Goal: Task Accomplishment & Management: Use online tool/utility

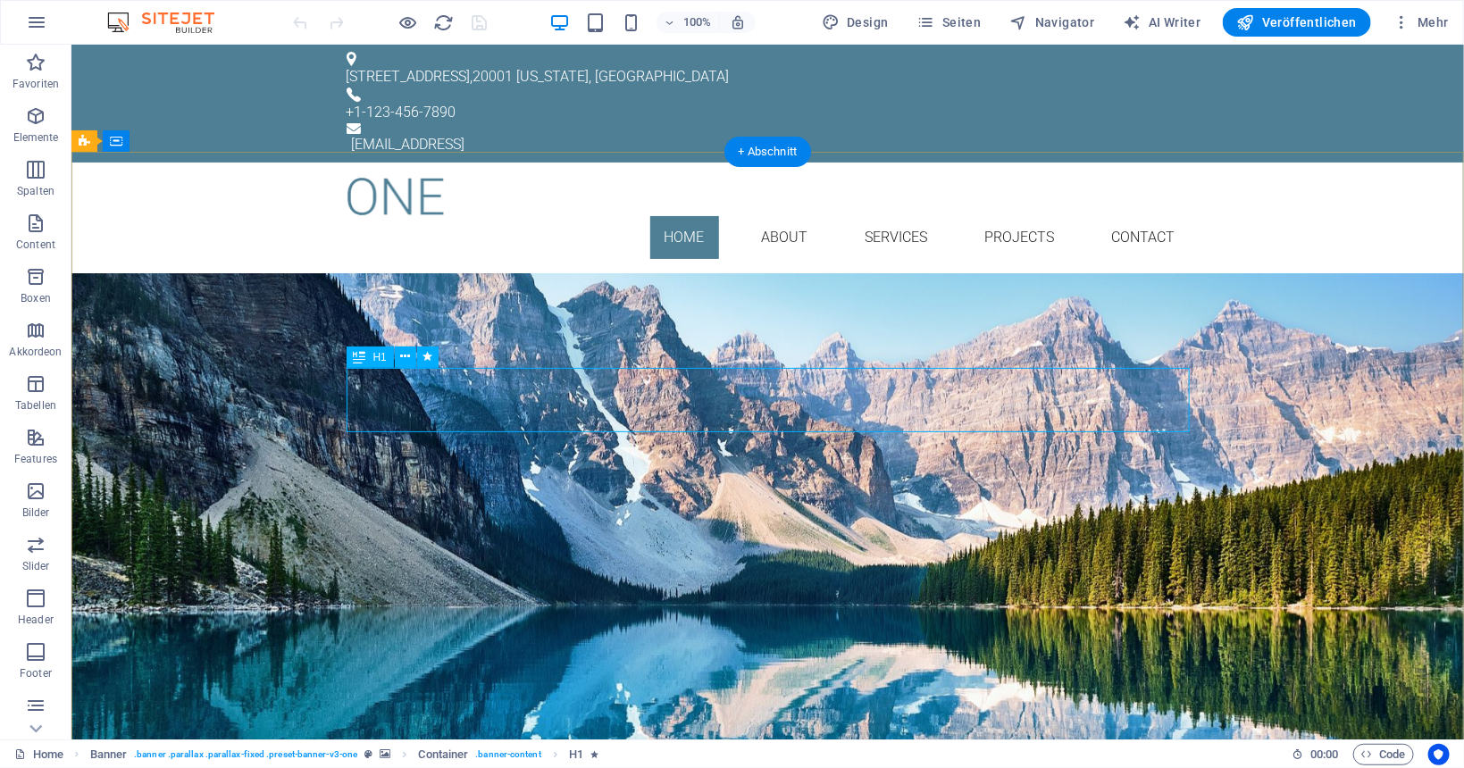
click at [836, 378] on div "Your Title goes here" at bounding box center [767, 376] width 843 height 64
click at [841, 393] on div "Your Title goes here" at bounding box center [767, 376] width 843 height 64
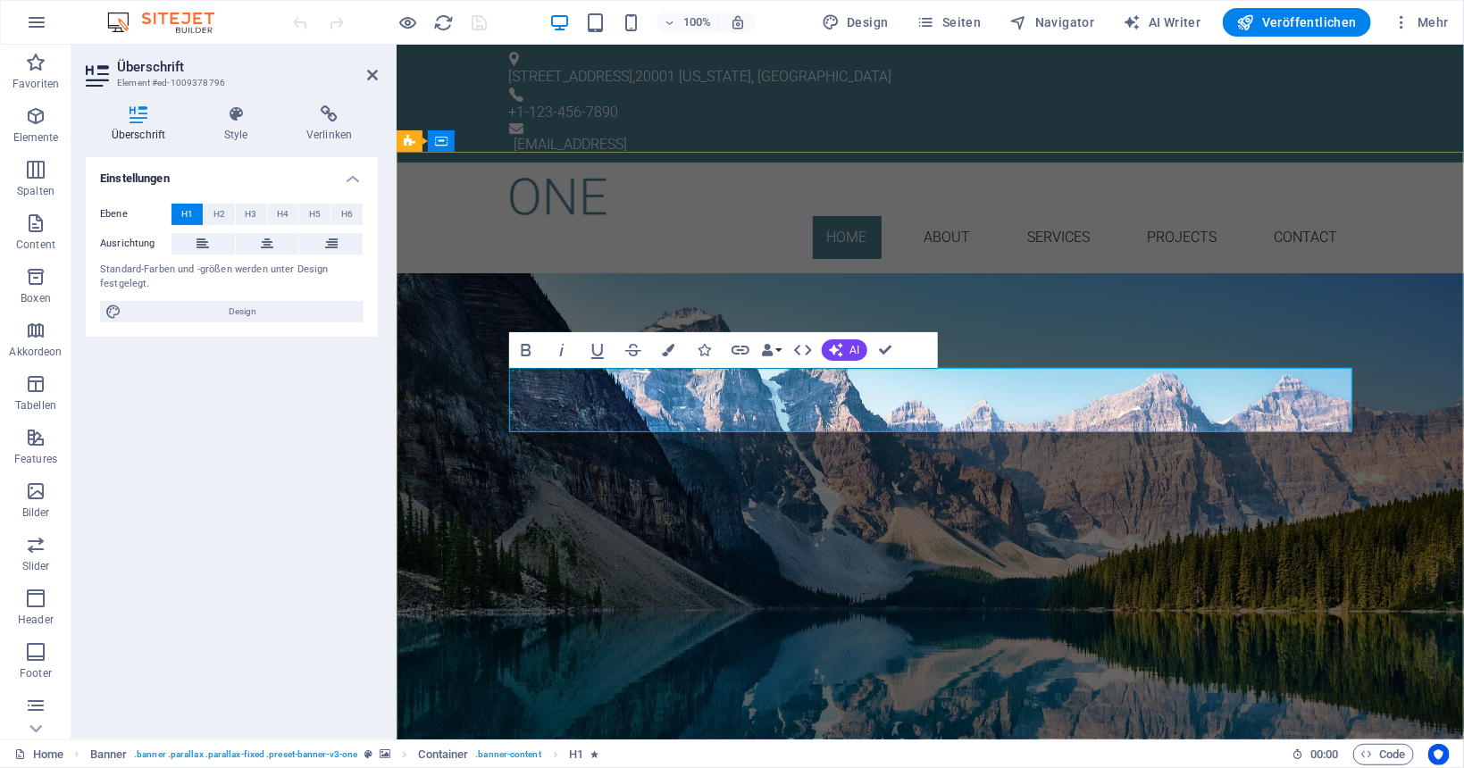
click at [858, 397] on span "Your Title goes here" at bounding box center [929, 375] width 376 height 51
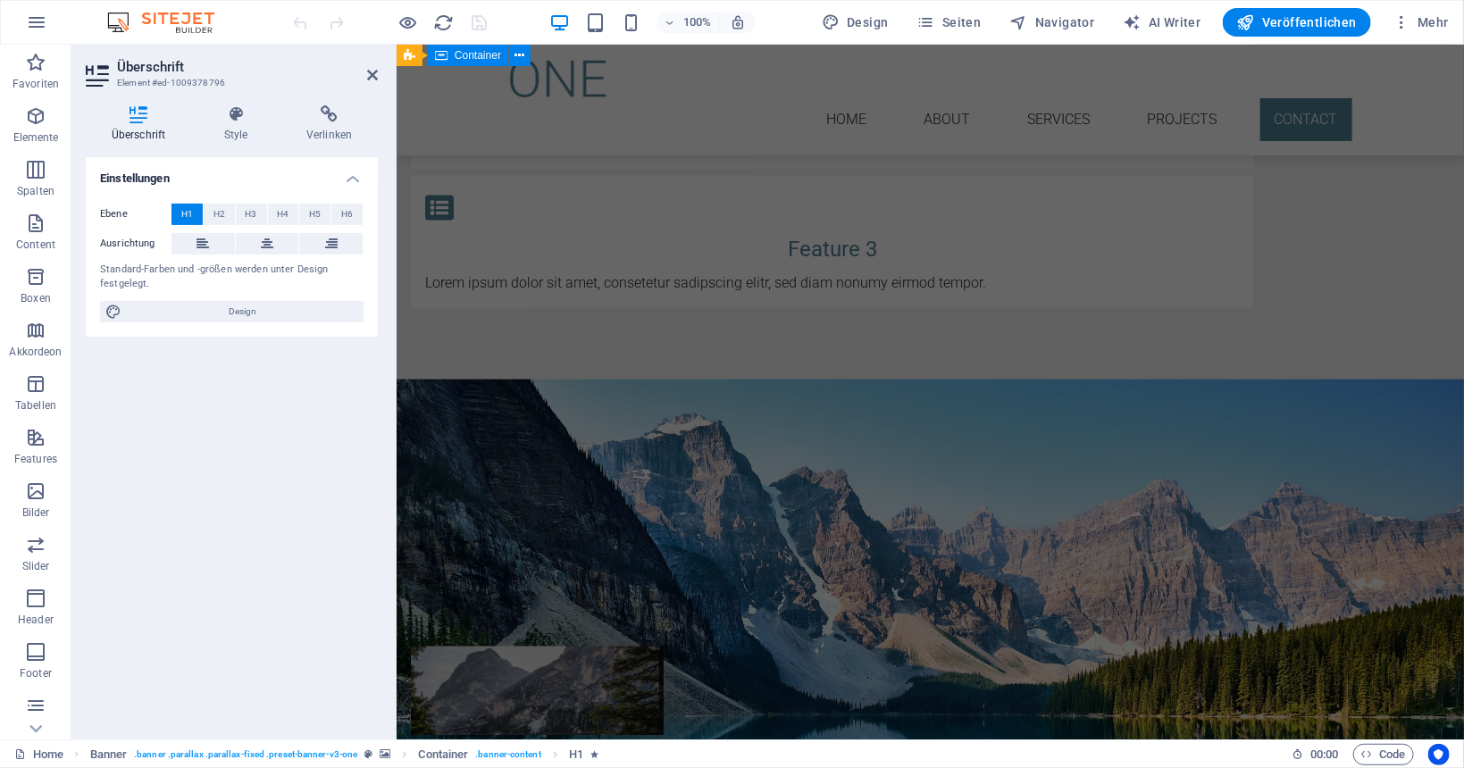
drag, startPoint x: 942, startPoint y: 255, endPoint x: 1065, endPoint y: 143, distance: 165.6
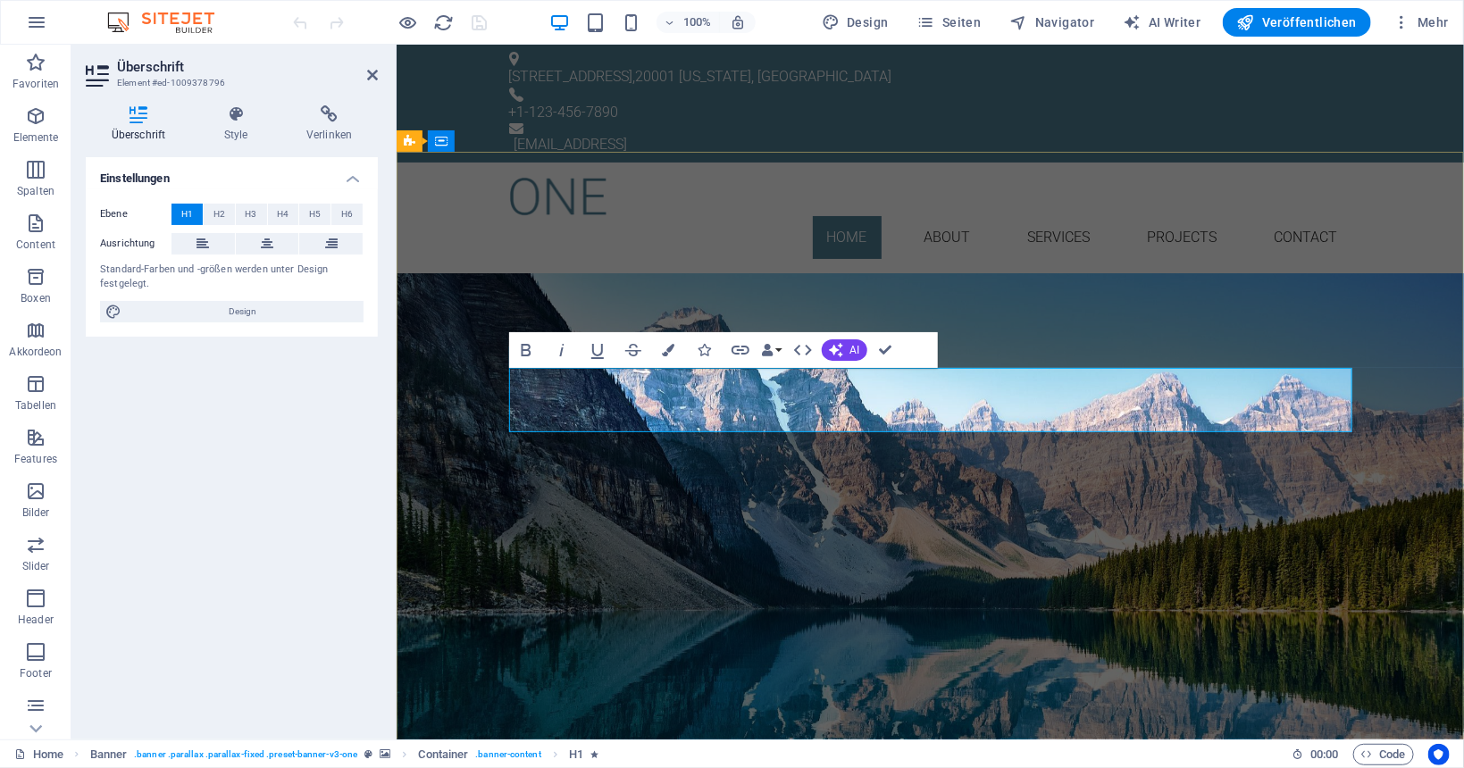
click at [1166, 402] on h1 "Link Alliance Limitedllst!" at bounding box center [929, 376] width 843 height 64
click at [878, 455] on div "Lorem ipsum dolor sit amet, consetetur sadipscing elitr, sed diam nonumy eirmod…" at bounding box center [929, 446] width 843 height 77
click at [1203, 455] on div "Lorem ipsum dolor sit amet, consetetur sadipscing elitr, sed diam nonumy eirmod…" at bounding box center [929, 446] width 843 height 77
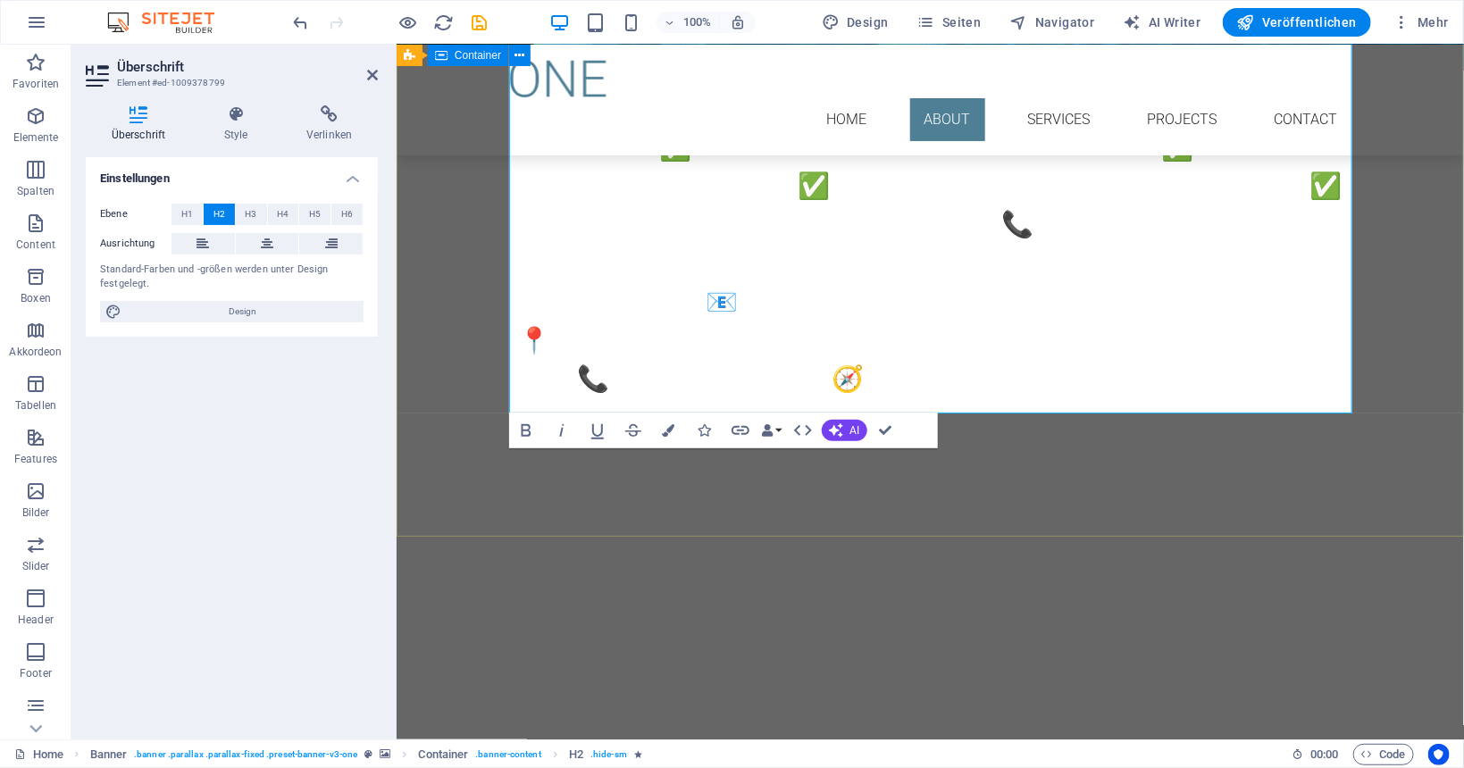
drag, startPoint x: 1159, startPoint y: 309, endPoint x: 1282, endPoint y: 766, distance: 473.4
click at [1282, 676] on div "Link Alliance Limited 📧 [EMAIL_ADDRESS][DOMAIN_NAME] 📍 [GEOGRAPHIC_DATA] | [GEO…" at bounding box center [929, 25] width 1067 height 1301
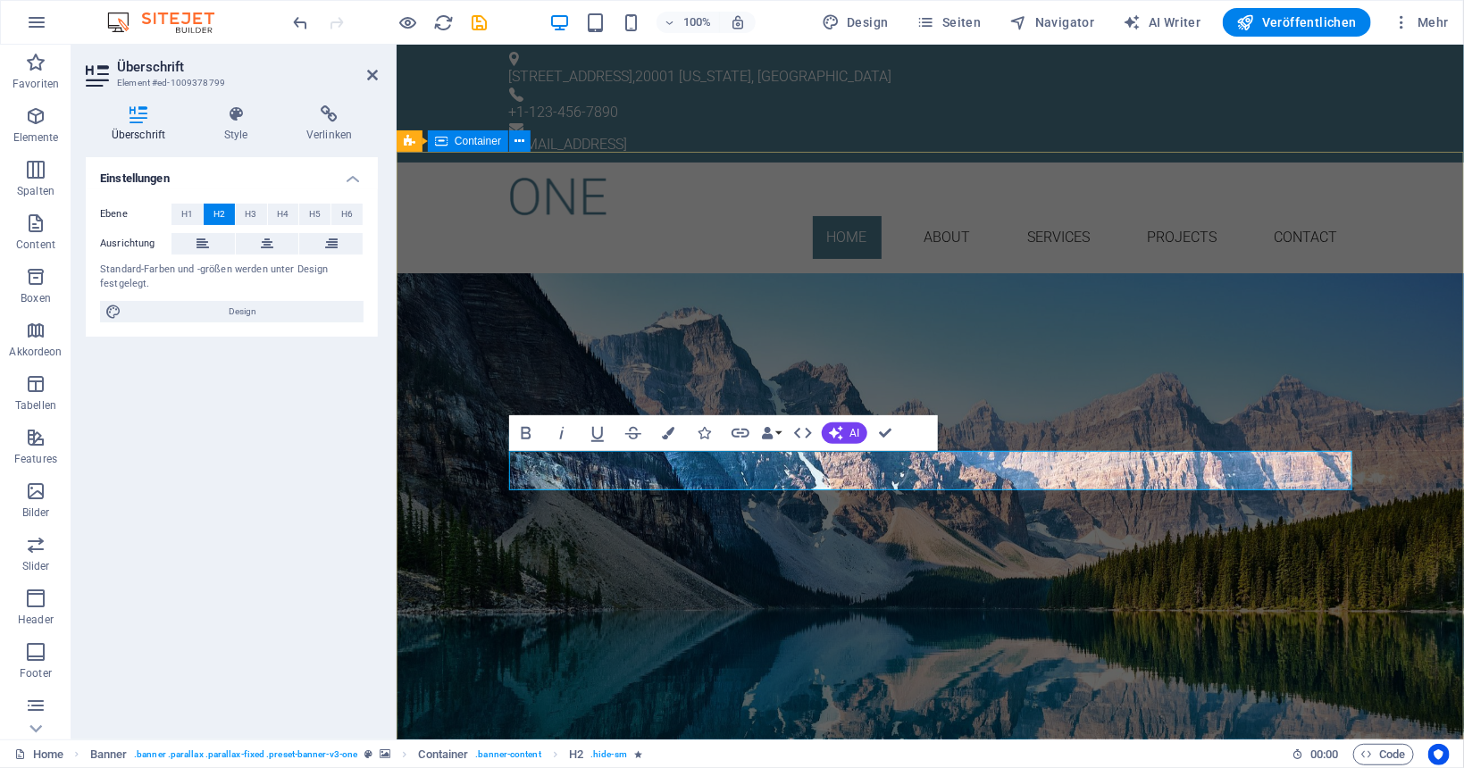
click at [1200, 571] on div "Link Alliance Limited Vernetzt investieren. Werte schaffen. Zukunft gestalten. …" at bounding box center [929, 421] width 1067 height 298
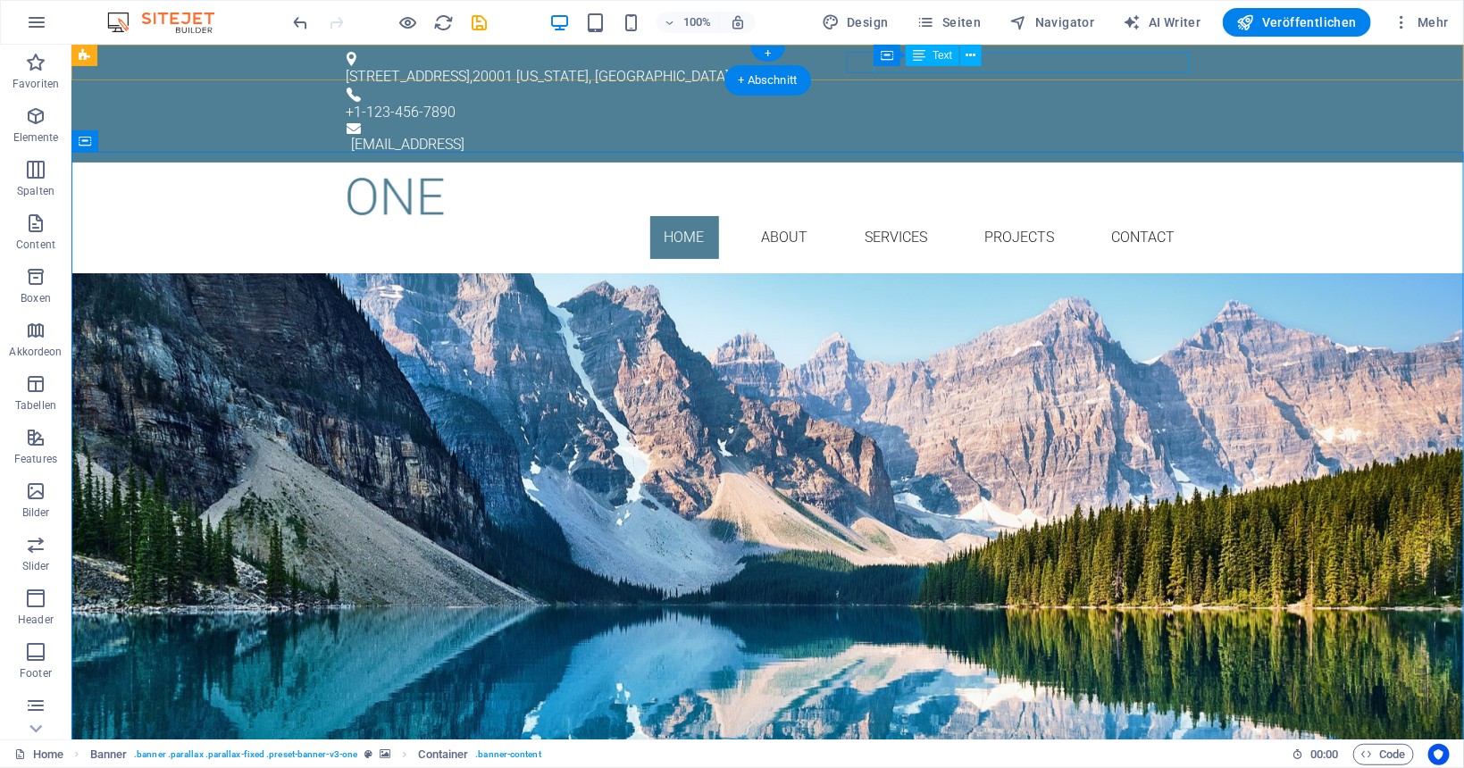
click at [1019, 133] on div "[EMAIL_ADDRESS]" at bounding box center [770, 143] width 838 height 21
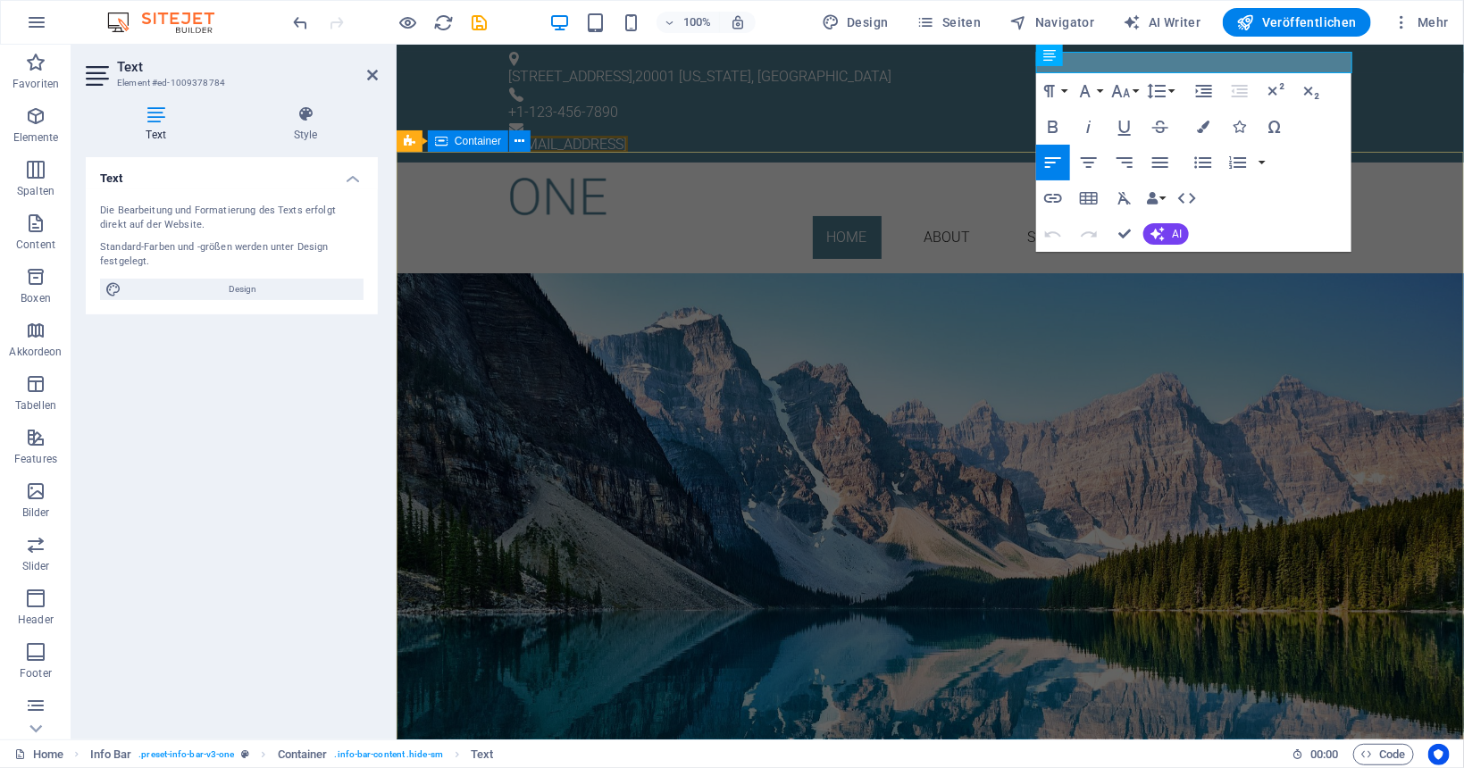
click at [866, 273] on div "Link Alliance Limited Vernetzt investieren. Werte schaffen. Zukunft gestalten. …" at bounding box center [929, 421] width 1067 height 298
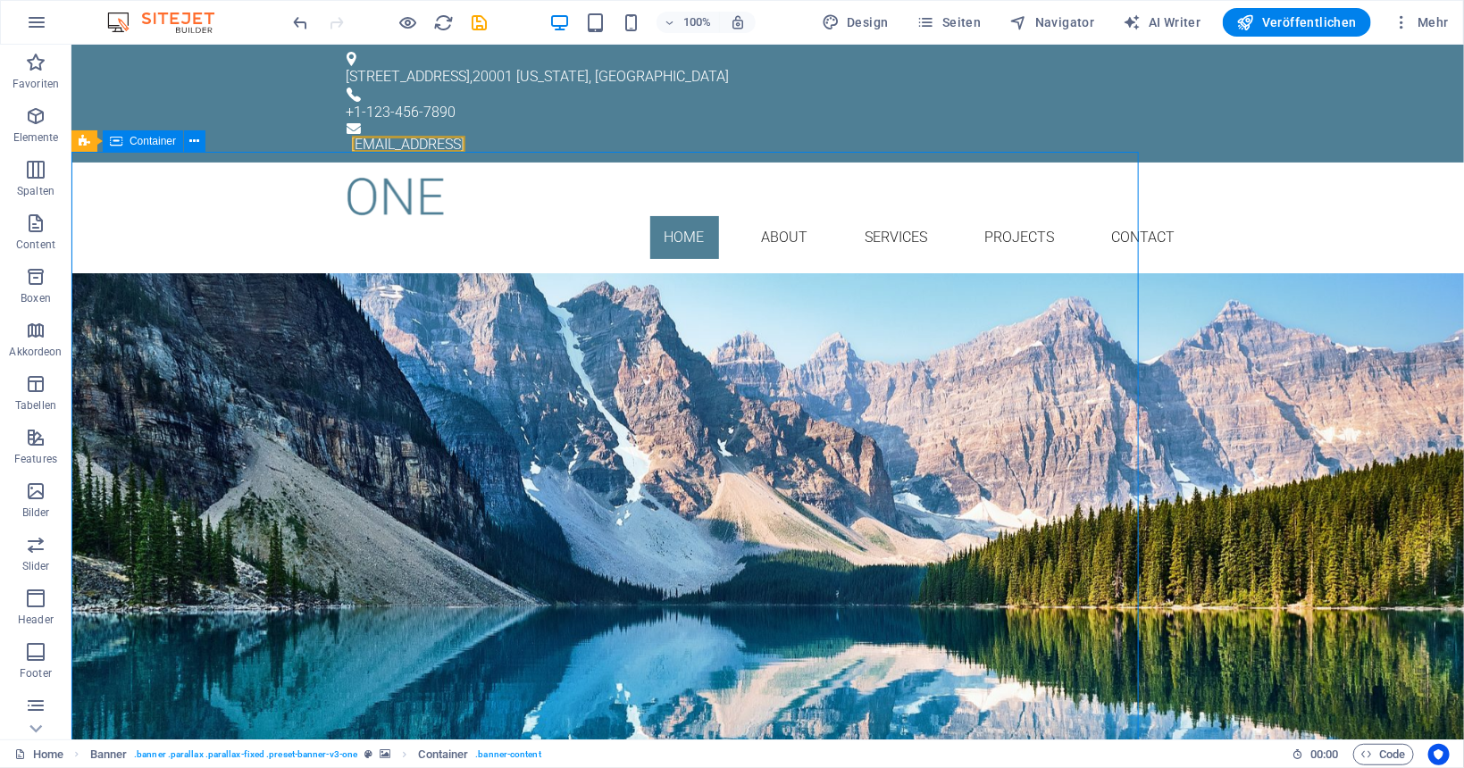
click at [866, 273] on div "Link Alliance Limited Vernetzt investieren. Werte schaffen. Zukunft gestalten. …" at bounding box center [767, 421] width 1392 height 298
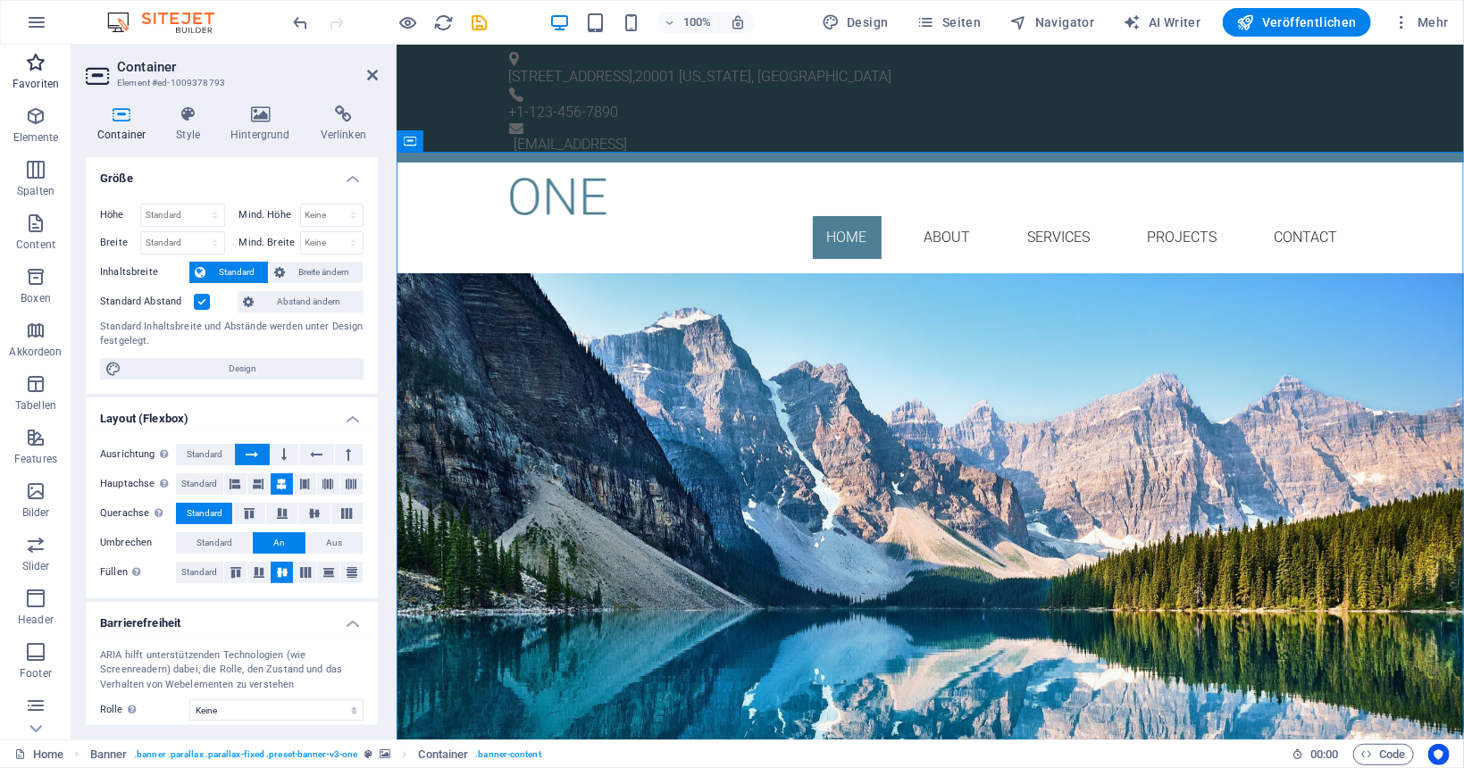
click at [29, 79] on p "Favoriten" at bounding box center [36, 84] width 46 height 14
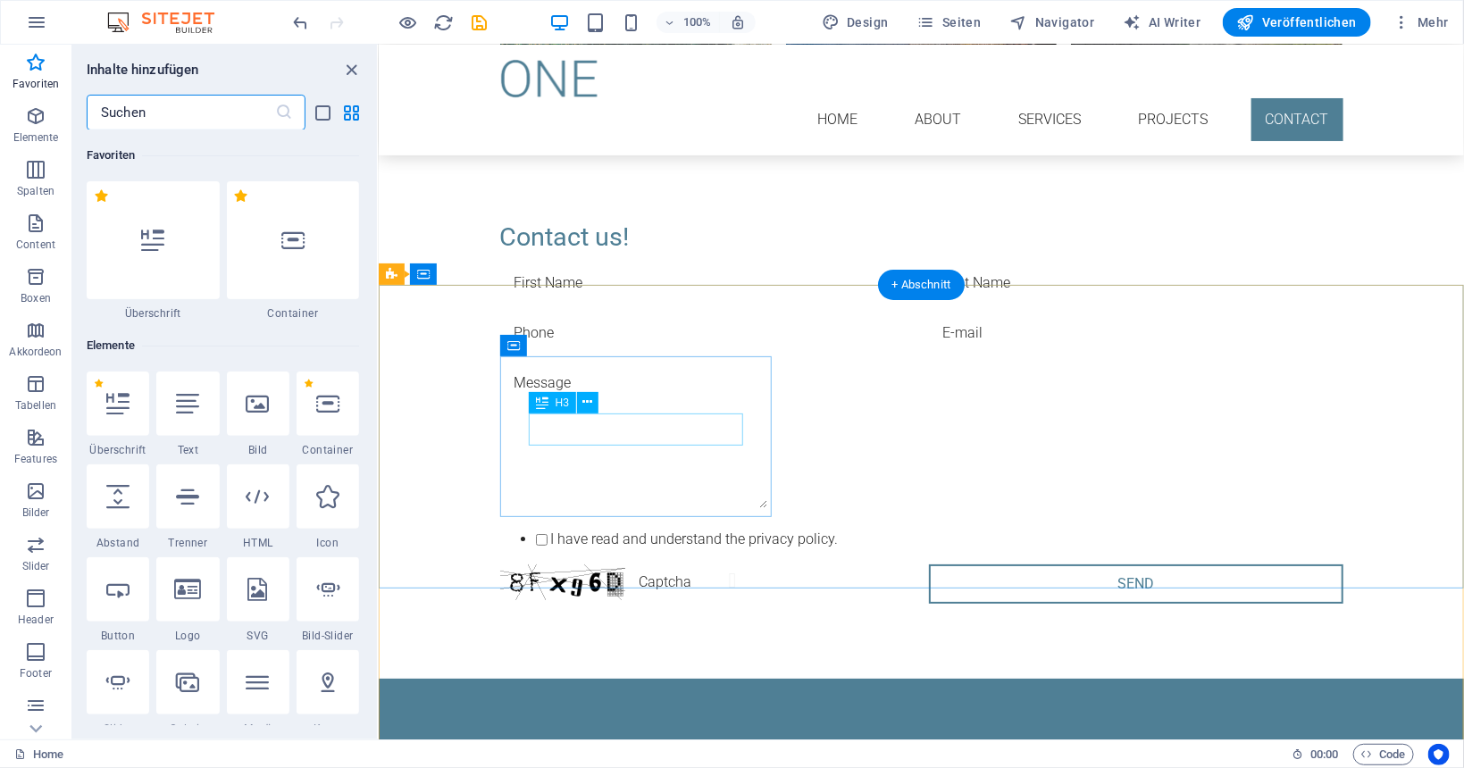
scroll to position [3185, 0]
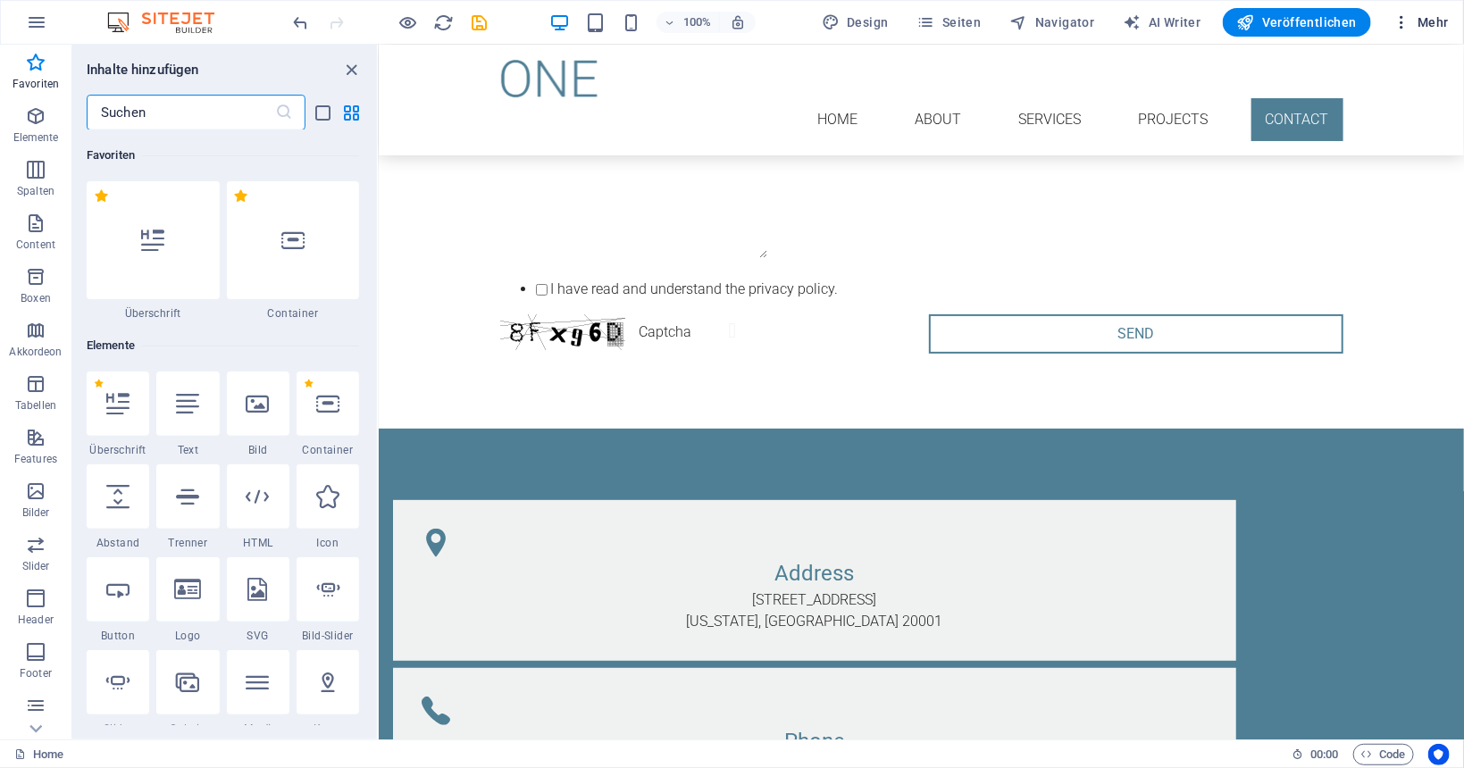
click at [1430, 29] on span "Mehr" at bounding box center [1420, 22] width 56 height 18
